Goal: Task Accomplishment & Management: Manage account settings

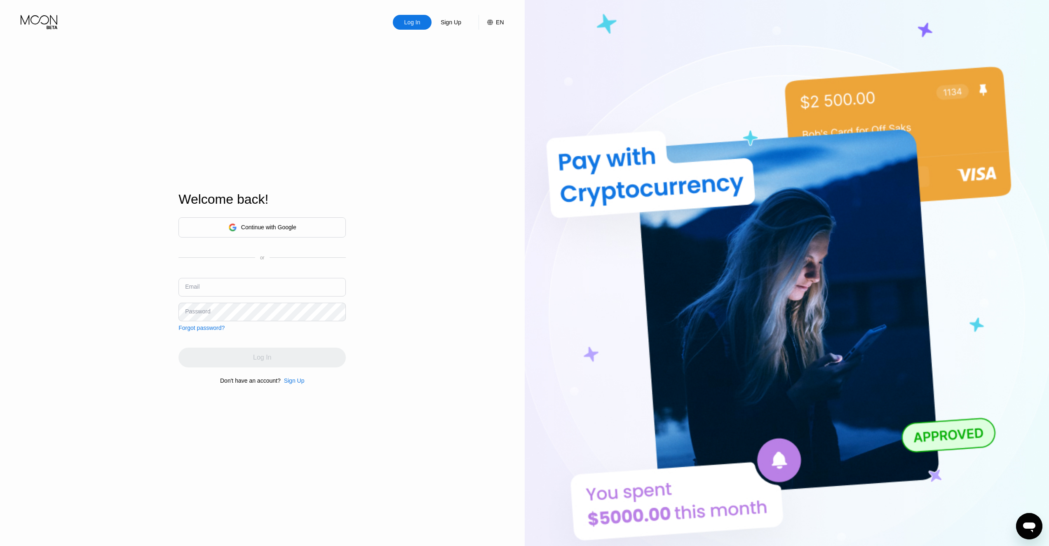
type input "Dmitry"
click at [260, 224] on div "Continue with Google" at bounding box center [268, 227] width 55 height 7
